Goal: Task Accomplishment & Management: Manage account settings

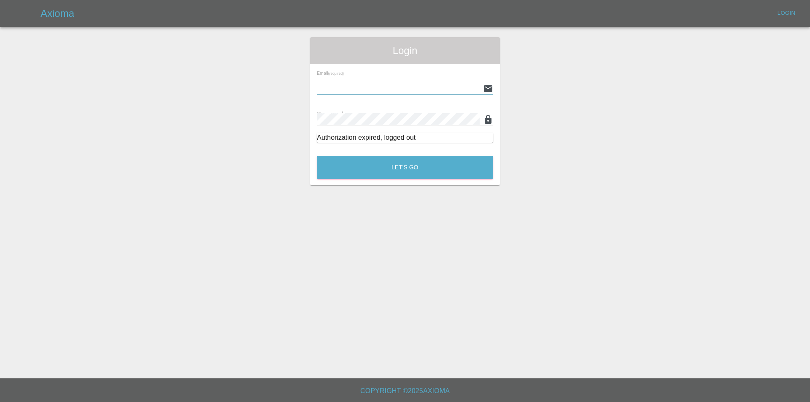
type input "[PERSON_NAME][EMAIL_ADDRESS][DOMAIN_NAME]"
click at [405, 167] on button "Let's Go" at bounding box center [405, 167] width 176 height 23
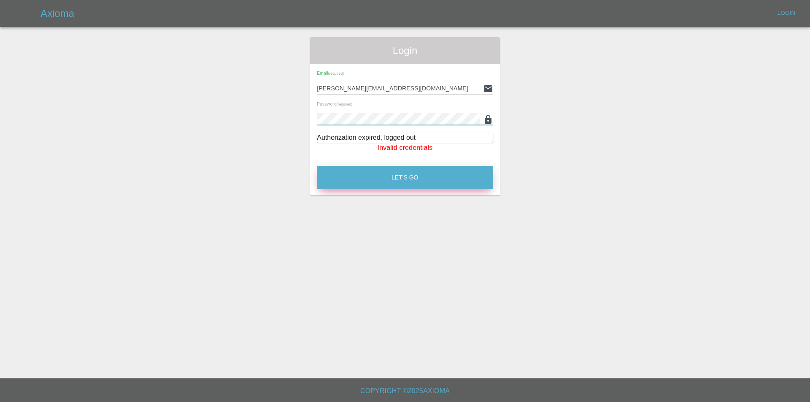
click at [417, 180] on button "Let's Go" at bounding box center [405, 177] width 176 height 23
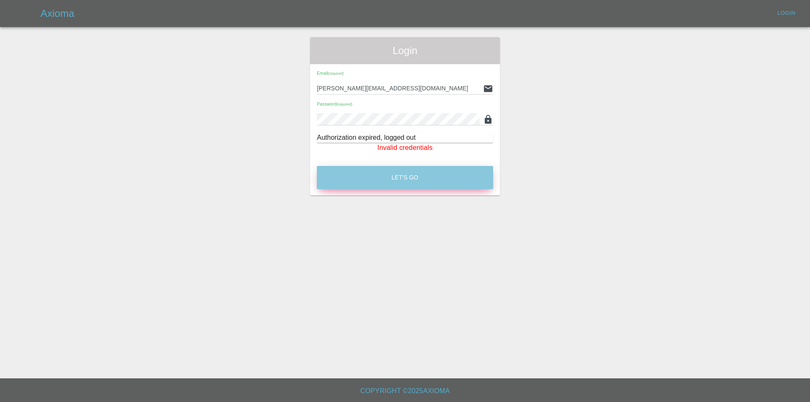
click at [395, 166] on button "Let's Go" at bounding box center [405, 177] width 176 height 23
click at [371, 179] on button "Let's Go" at bounding box center [405, 177] width 176 height 23
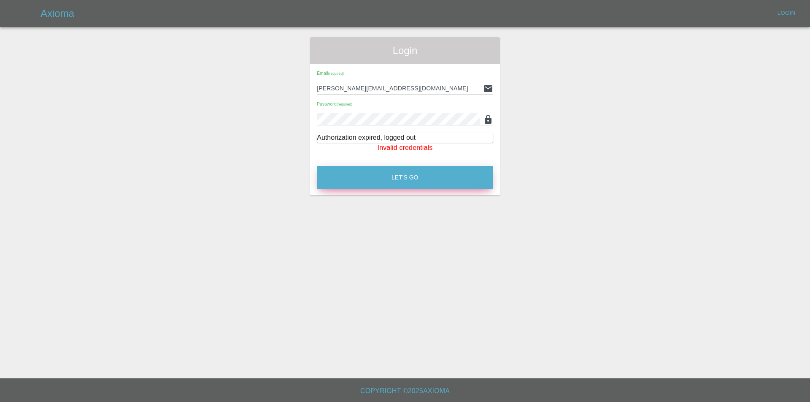
click at [371, 179] on button "Let's Go" at bounding box center [405, 177] width 176 height 23
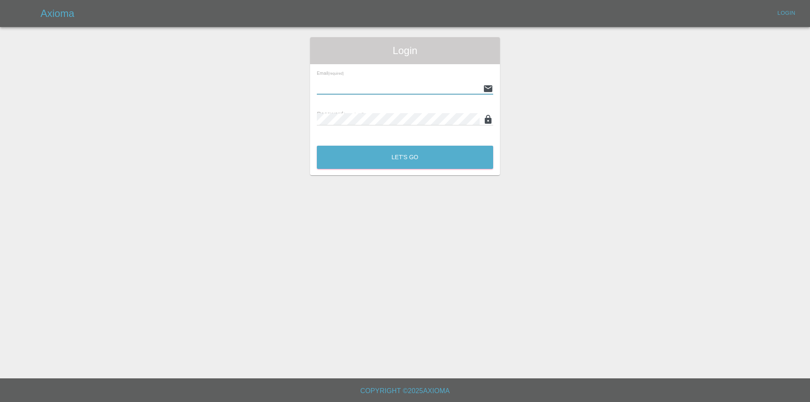
type input "[PERSON_NAME][EMAIL_ADDRESS][DOMAIN_NAME]"
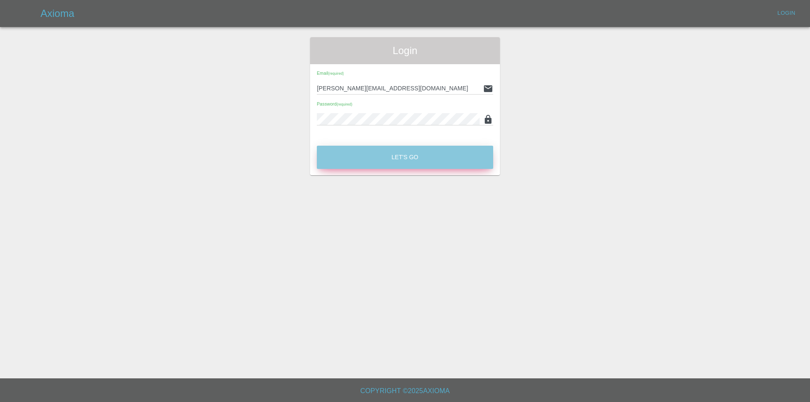
click at [383, 151] on button "Let's Go" at bounding box center [405, 157] width 176 height 23
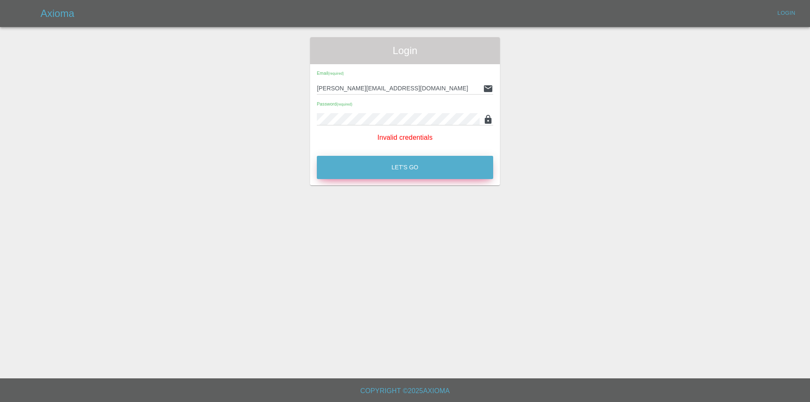
click at [390, 159] on button "Let's Go" at bounding box center [405, 167] width 176 height 23
